Goal: Task Accomplishment & Management: Use online tool/utility

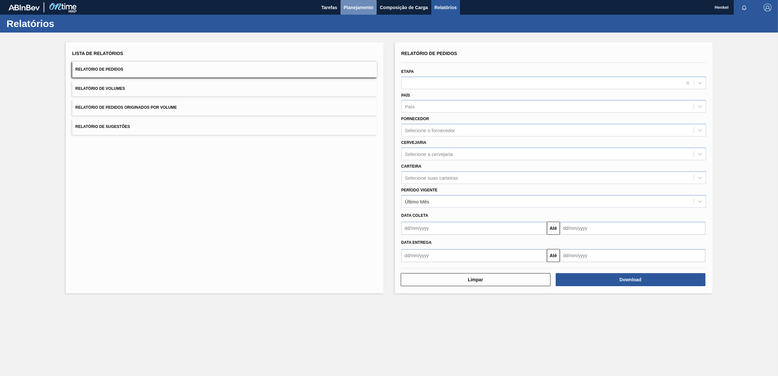
click at [352, 7] on span "Planejamento" at bounding box center [359, 8] width 30 height 8
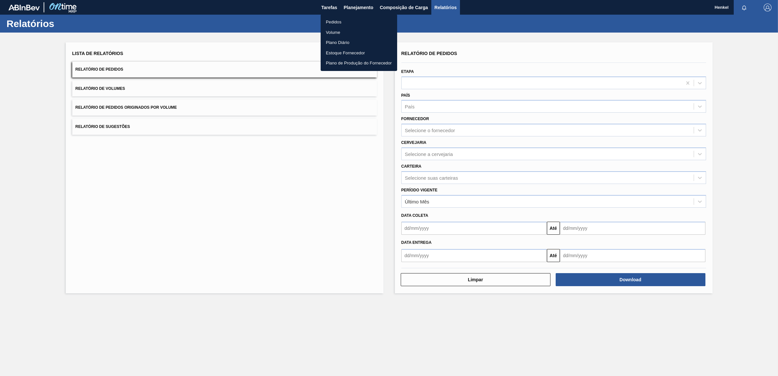
click at [608, 277] on div at bounding box center [389, 188] width 778 height 376
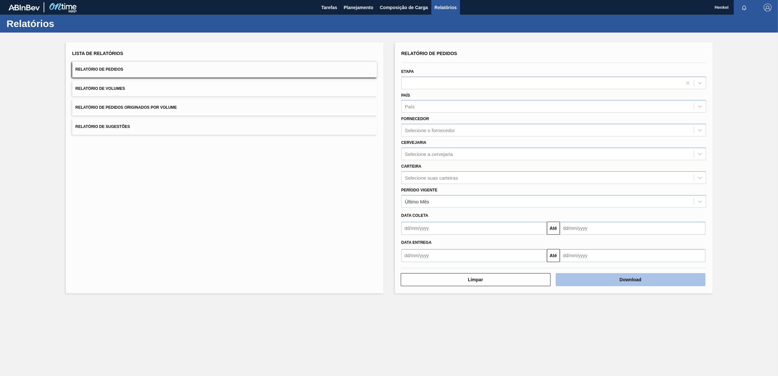
click at [631, 276] on button "Download" at bounding box center [631, 279] width 150 height 13
click at [406, 321] on main "Tarefas Planejamento Composição de Carga Relatórios Henkel Marcar todas como li…" at bounding box center [389, 188] width 778 height 376
click at [644, 276] on button "Download" at bounding box center [631, 279] width 150 height 13
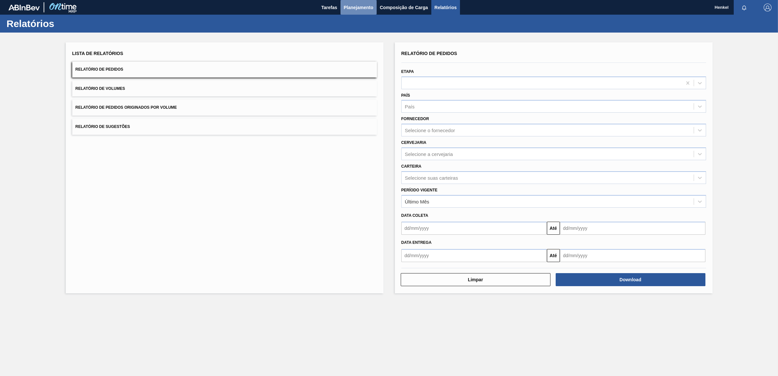
click at [362, 12] on button "Planejamento" at bounding box center [359, 7] width 36 height 15
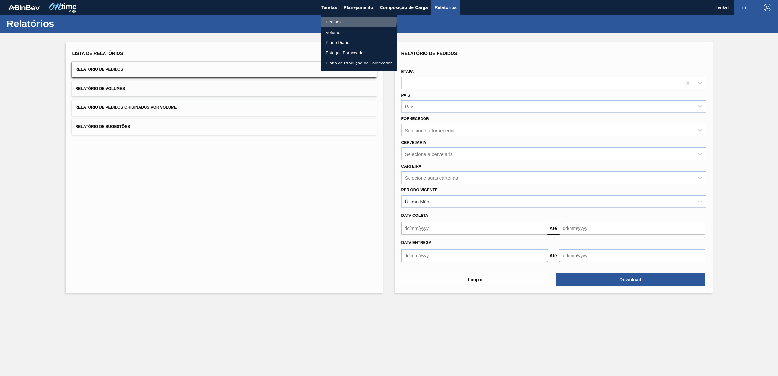
click at [329, 20] on li "Pedidos" at bounding box center [359, 22] width 77 height 10
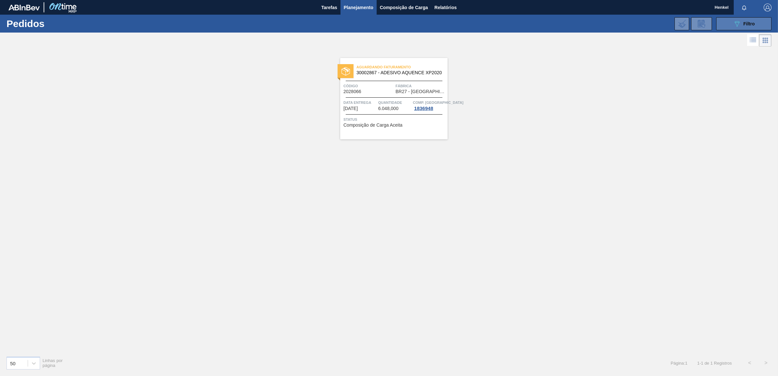
click at [746, 25] on span "Filtro" at bounding box center [749, 23] width 11 height 5
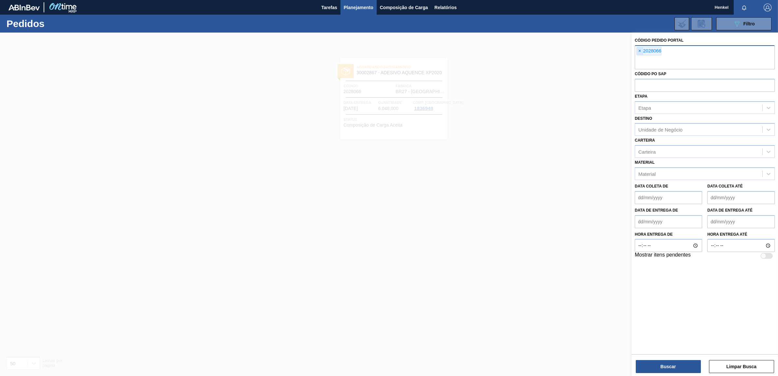
click at [640, 48] on span "×" at bounding box center [640, 51] width 6 height 8
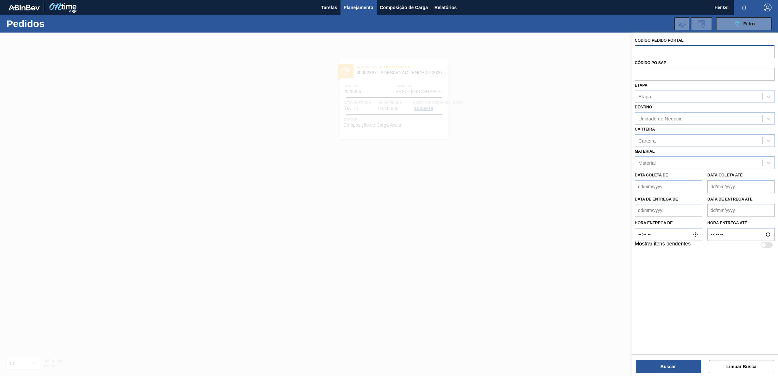
paste input "2029143"
type input "2029143"
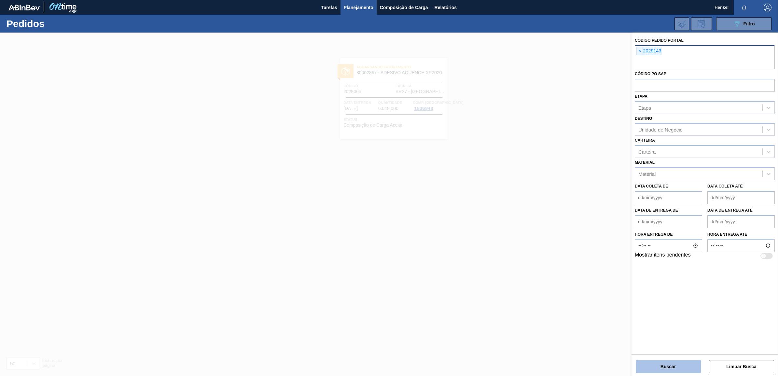
click at [668, 367] on button "Buscar" at bounding box center [668, 366] width 65 height 13
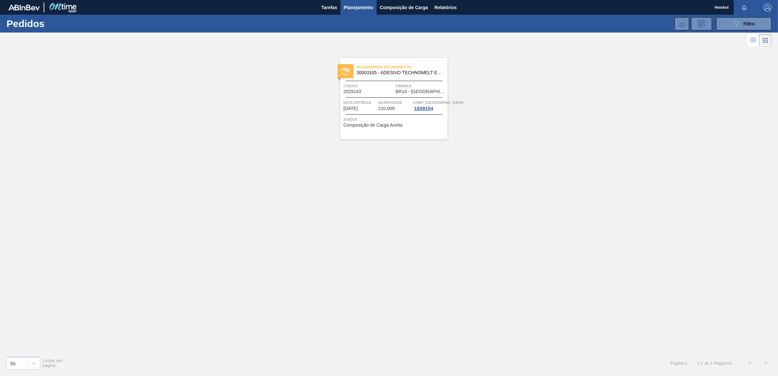
click at [390, 103] on span "Quantidade" at bounding box center [394, 102] width 33 height 7
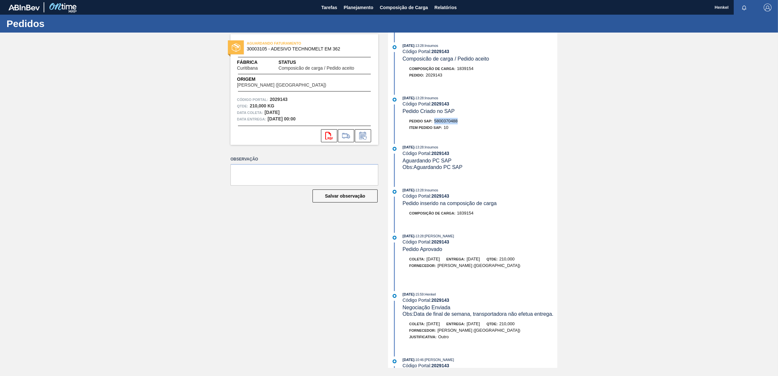
drag, startPoint x: 435, startPoint y: 121, endPoint x: 467, endPoint y: 121, distance: 31.9
click at [467, 121] on div "Pedido SAP: 5800370488" at bounding box center [480, 121] width 155 height 7
copy span "5800370488"
click at [351, 4] on span "Planejamento" at bounding box center [359, 8] width 30 height 8
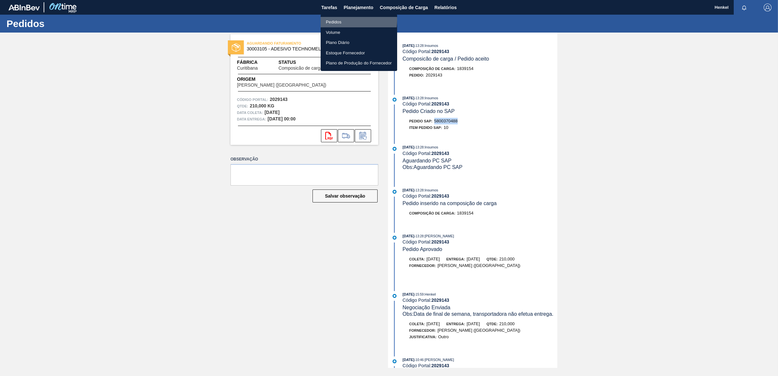
click at [334, 20] on li "Pedidos" at bounding box center [359, 22] width 77 height 10
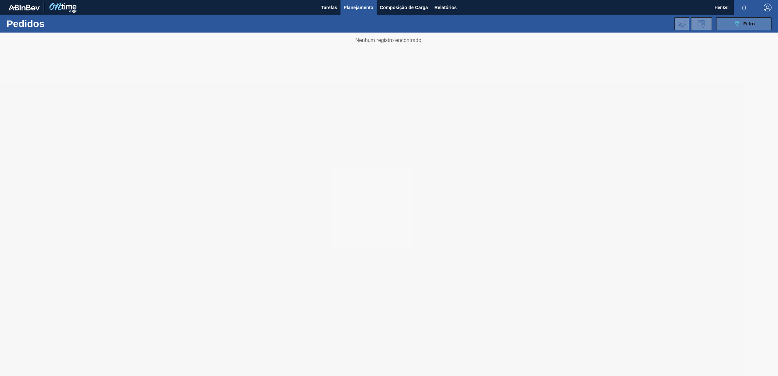
click at [751, 26] on div "089F7B8B-B2A5-4AFE-B5C0-19BA573D28AC Filtro" at bounding box center [744, 24] width 22 height 8
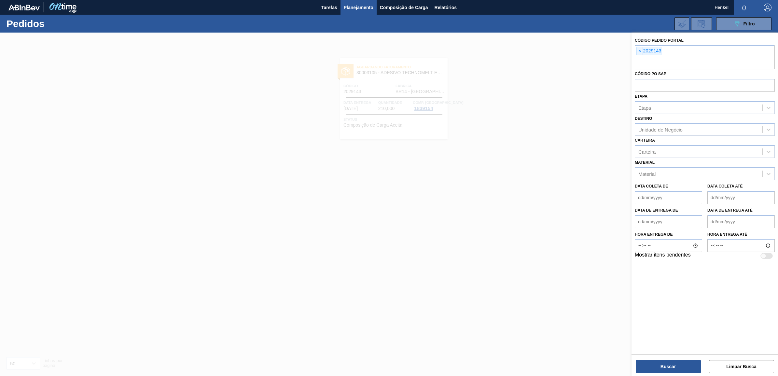
click at [640, 52] on span "×" at bounding box center [640, 51] width 6 height 8
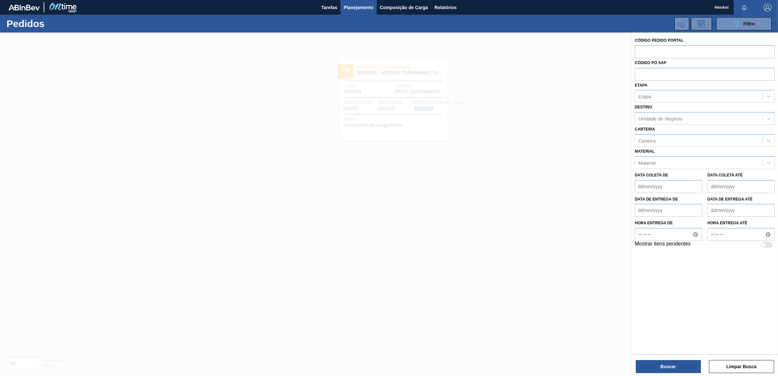
paste input "2029157"
type input "2029157"
click at [653, 362] on button "Buscar" at bounding box center [668, 366] width 65 height 13
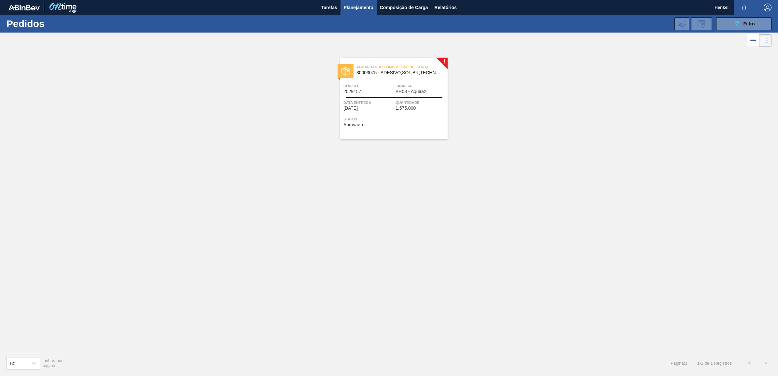
click at [398, 99] on span "Quantidade" at bounding box center [421, 102] width 50 height 7
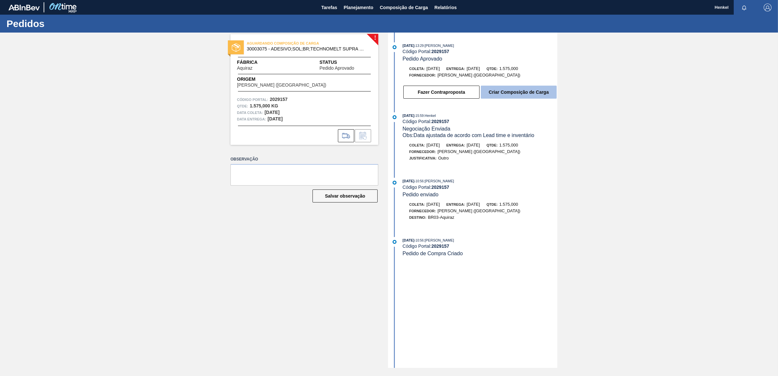
click at [520, 94] on button "Criar Composição de Carga" at bounding box center [519, 92] width 76 height 13
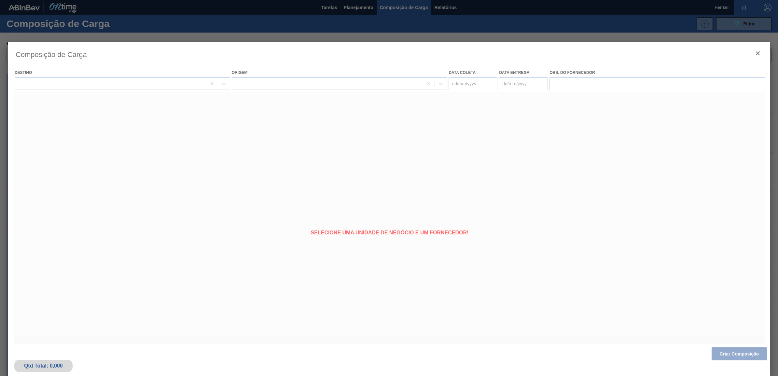
type coleta "[DATE]"
type entrega "[DATE]"
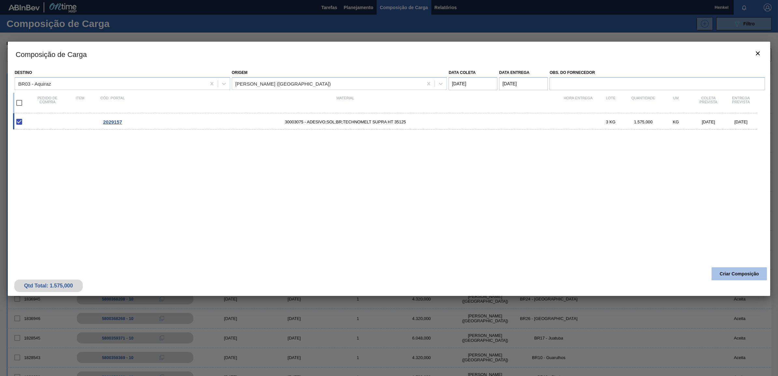
click at [747, 272] on button "Criar Composição" at bounding box center [739, 273] width 55 height 13
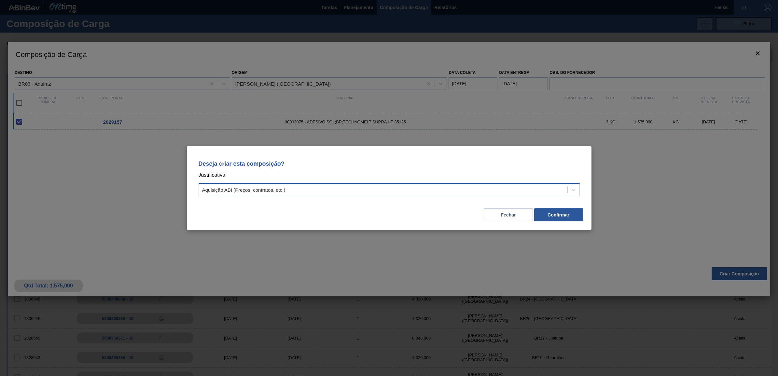
click at [242, 188] on div "Aquisição ABI (Preços, contratos, etc.)" at bounding box center [243, 190] width 83 height 6
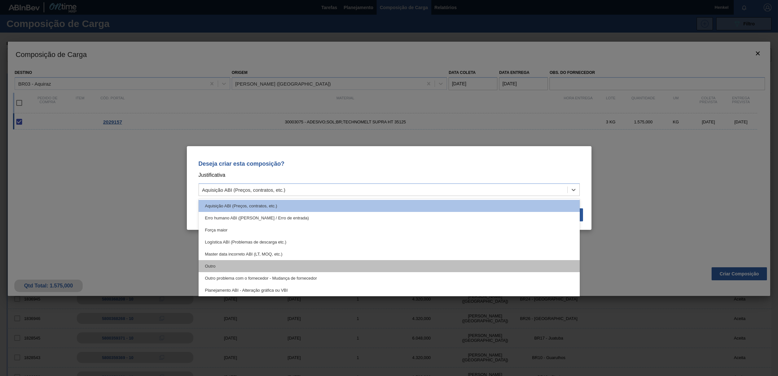
click at [210, 268] on div "Outro" at bounding box center [389, 266] width 381 height 12
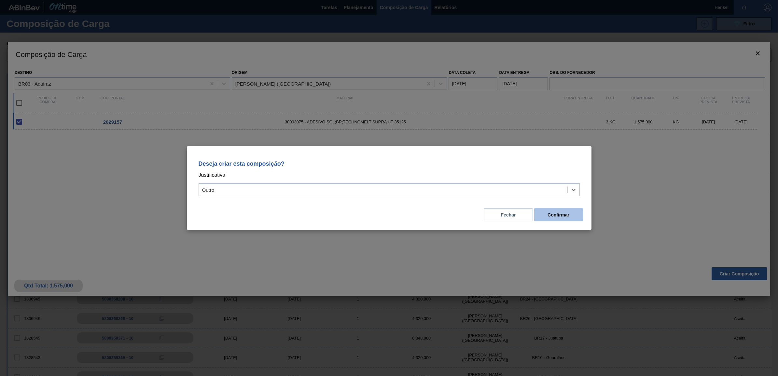
click at [560, 214] on button "Confirmar" at bounding box center [558, 214] width 49 height 13
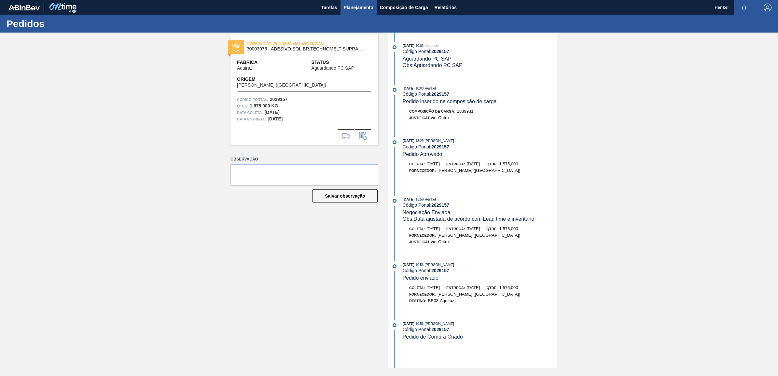
click at [368, 7] on span "Planejamento" at bounding box center [359, 8] width 30 height 8
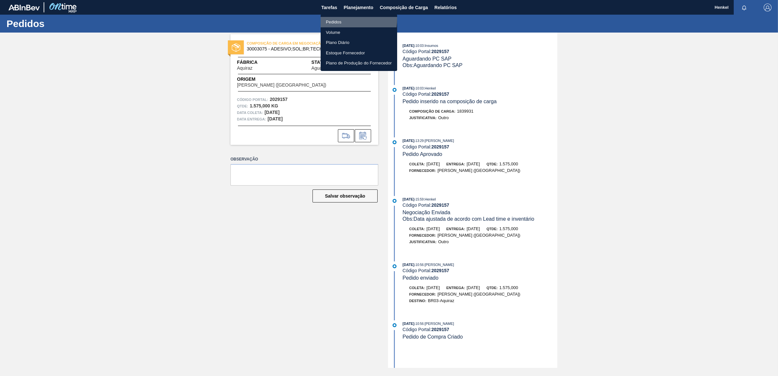
click at [330, 19] on li "Pedidos" at bounding box center [359, 22] width 77 height 10
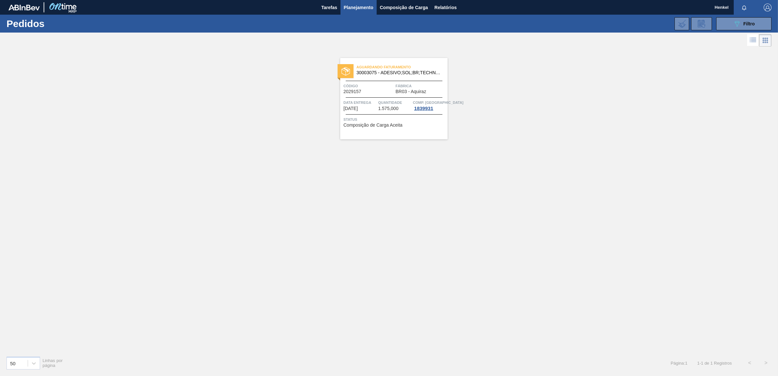
click at [383, 104] on span "Quantidade" at bounding box center [394, 102] width 33 height 7
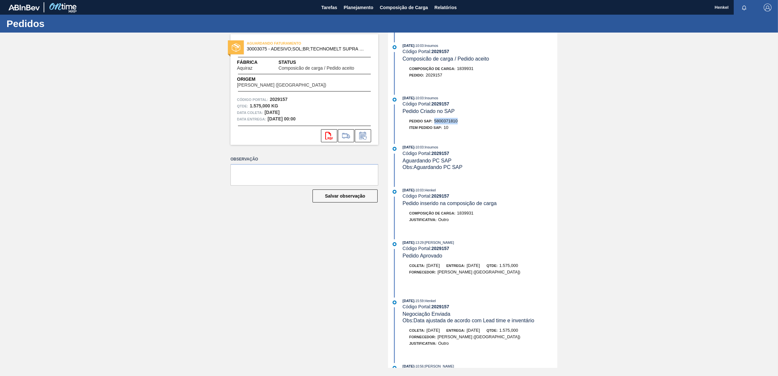
drag, startPoint x: 435, startPoint y: 122, endPoint x: 459, endPoint y: 123, distance: 23.1
click at [458, 123] on div "Pedido SAP: 5800371810" at bounding box center [433, 121] width 49 height 7
copy span "5800371810"
